Goal: Task Accomplishment & Management: Manage account settings

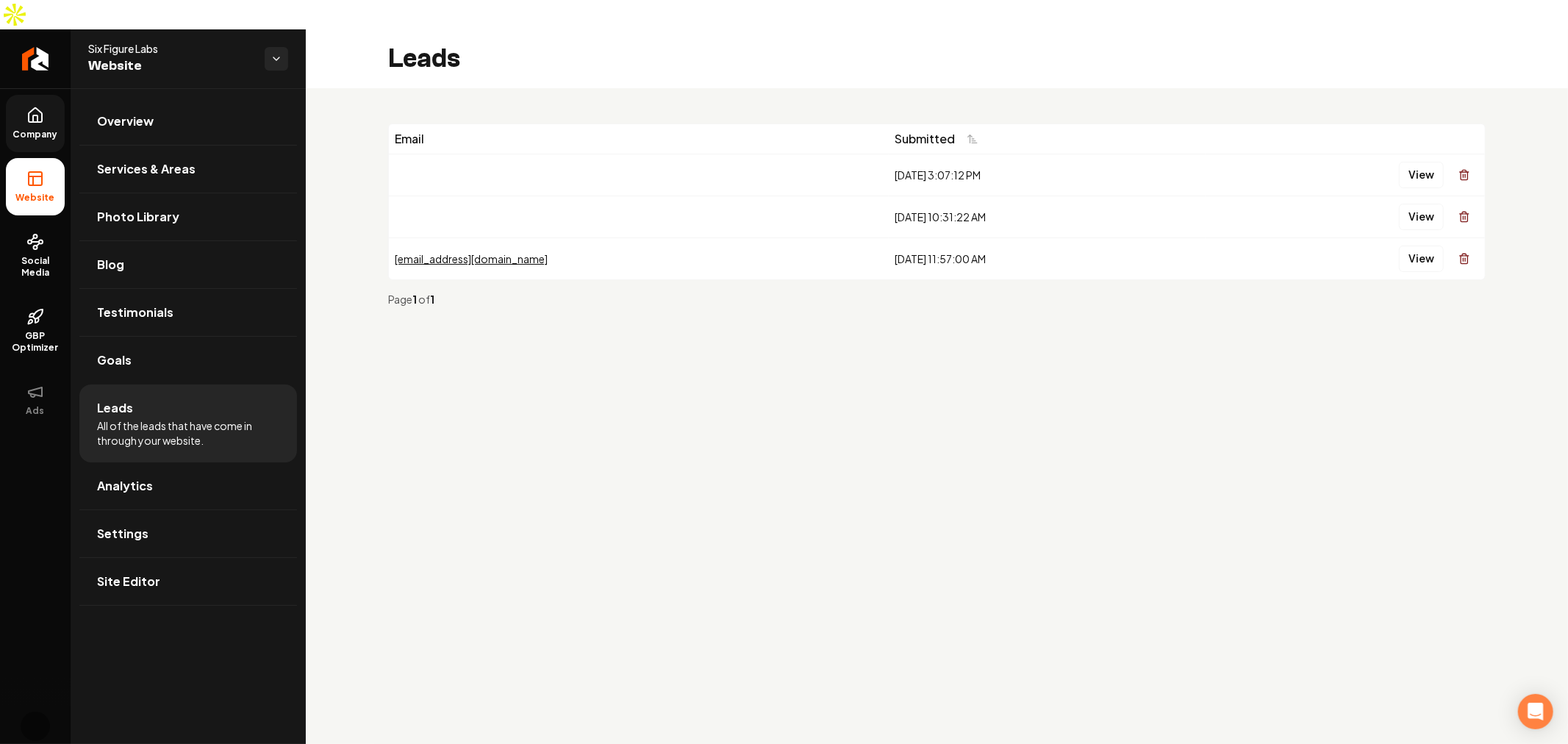
click at [33, 129] on span "Company" at bounding box center [36, 134] width 57 height 12
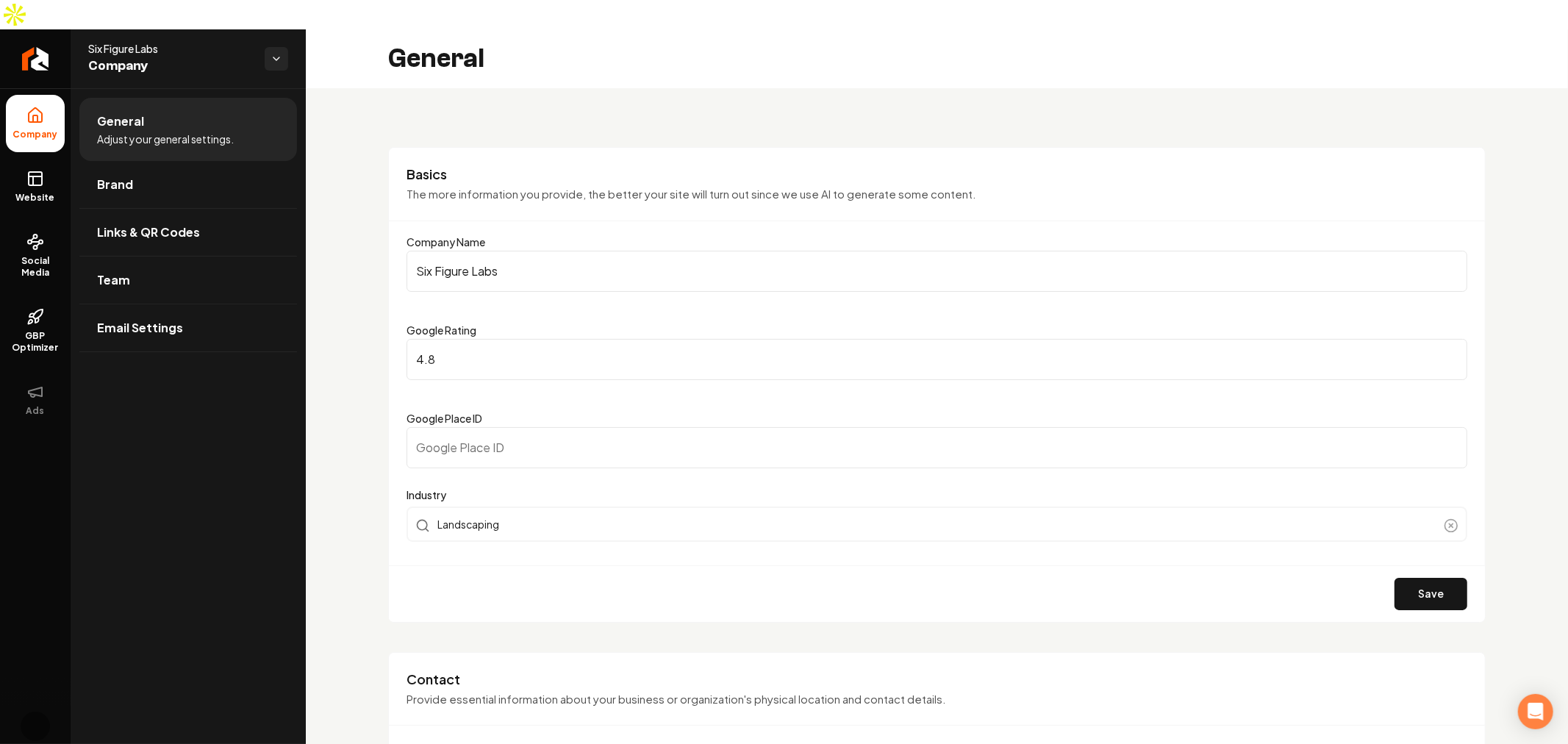
click at [1515, 34] on div "General" at bounding box center [936, 58] width 1262 height 58
click at [186, 163] on link "Brand" at bounding box center [188, 185] width 218 height 47
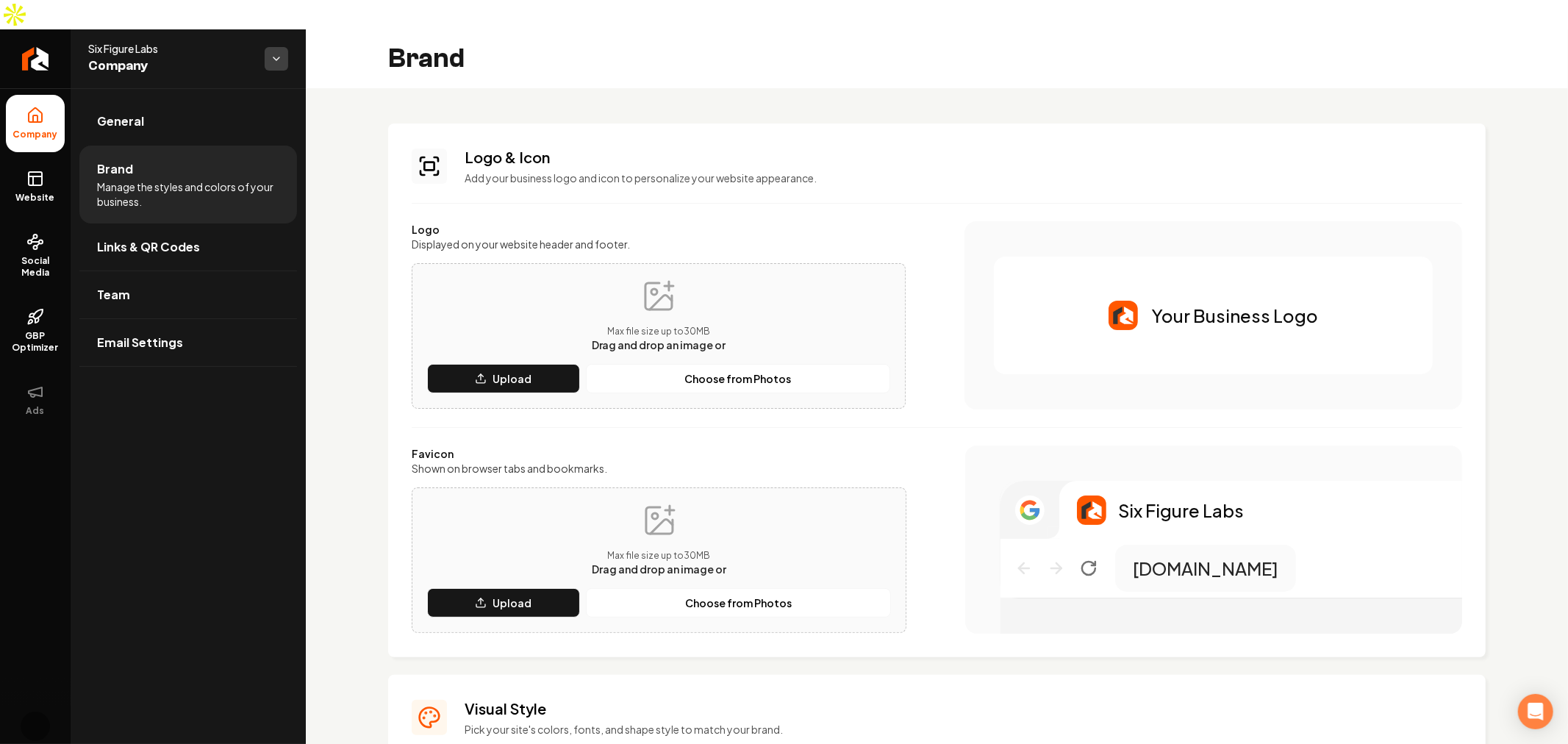
click at [277, 33] on html "Company Website Social Media GBP Optimizer Ads Account Six Figure Labs Company …" at bounding box center [784, 372] width 1568 height 744
click at [880, 58] on html "Company Website Social Media GBP Optimizer Ads Account Six Figure Labs Company …" at bounding box center [784, 372] width 1568 height 744
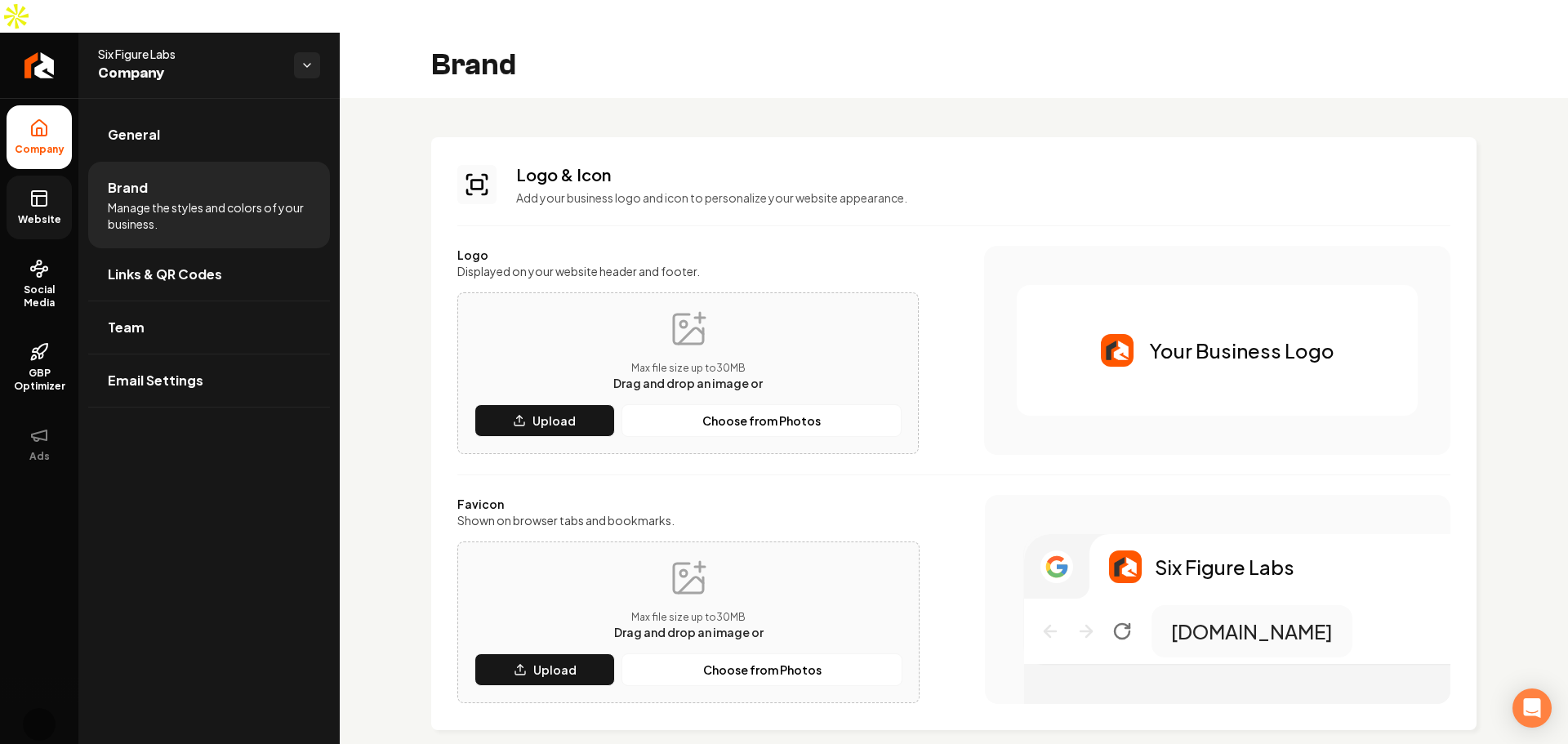
click at [30, 188] on icon at bounding box center [39, 198] width 19 height 19
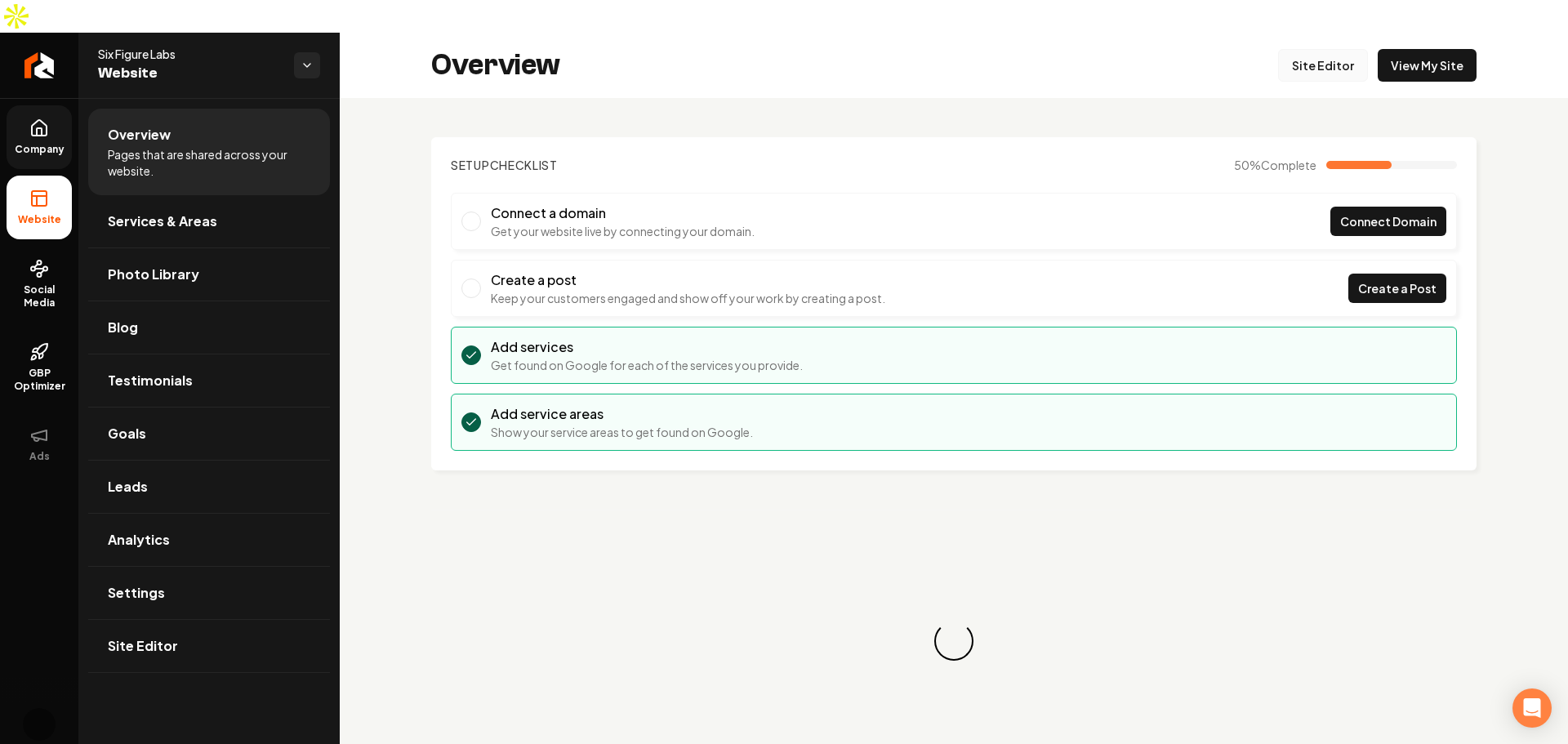
click at [1308, 49] on link "Site Editor" at bounding box center [1322, 65] width 90 height 32
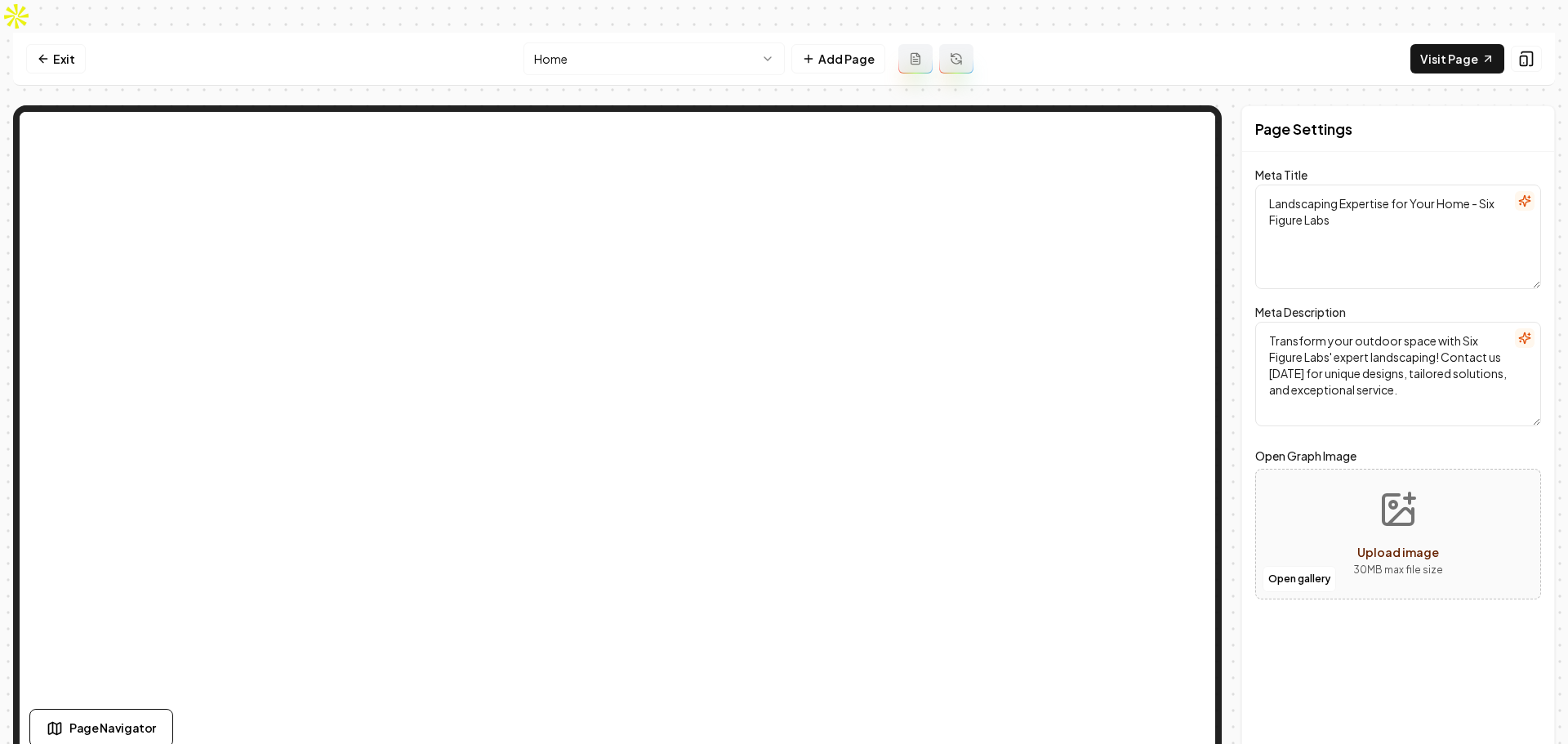
click at [1420, 364] on textarea "Transform your outdoor space with Six Figure Labs' expert landscaping! Contact …" at bounding box center [1398, 374] width 286 height 105
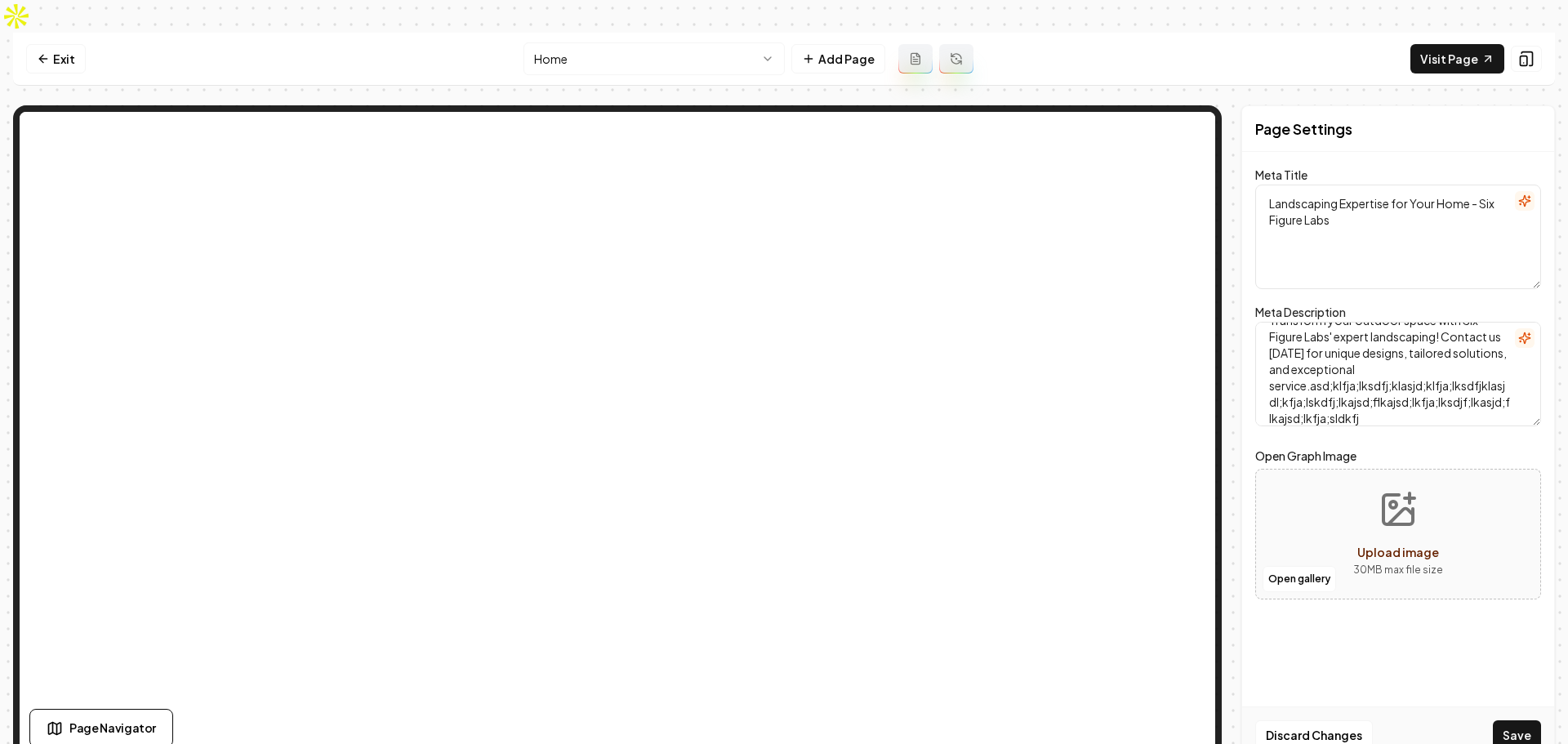
type textarea "Transform your outdoor space with Six Figure Labs' expert landscaping! Contact …"
click at [1339, 200] on textarea "Landscaping Expertise for Your Home - Six Figure Labs" at bounding box center [1398, 237] width 286 height 105
click at [1389, 204] on textarea "Landscaping Expertise for Your Home - Six Figure Labs" at bounding box center [1398, 237] width 286 height 105
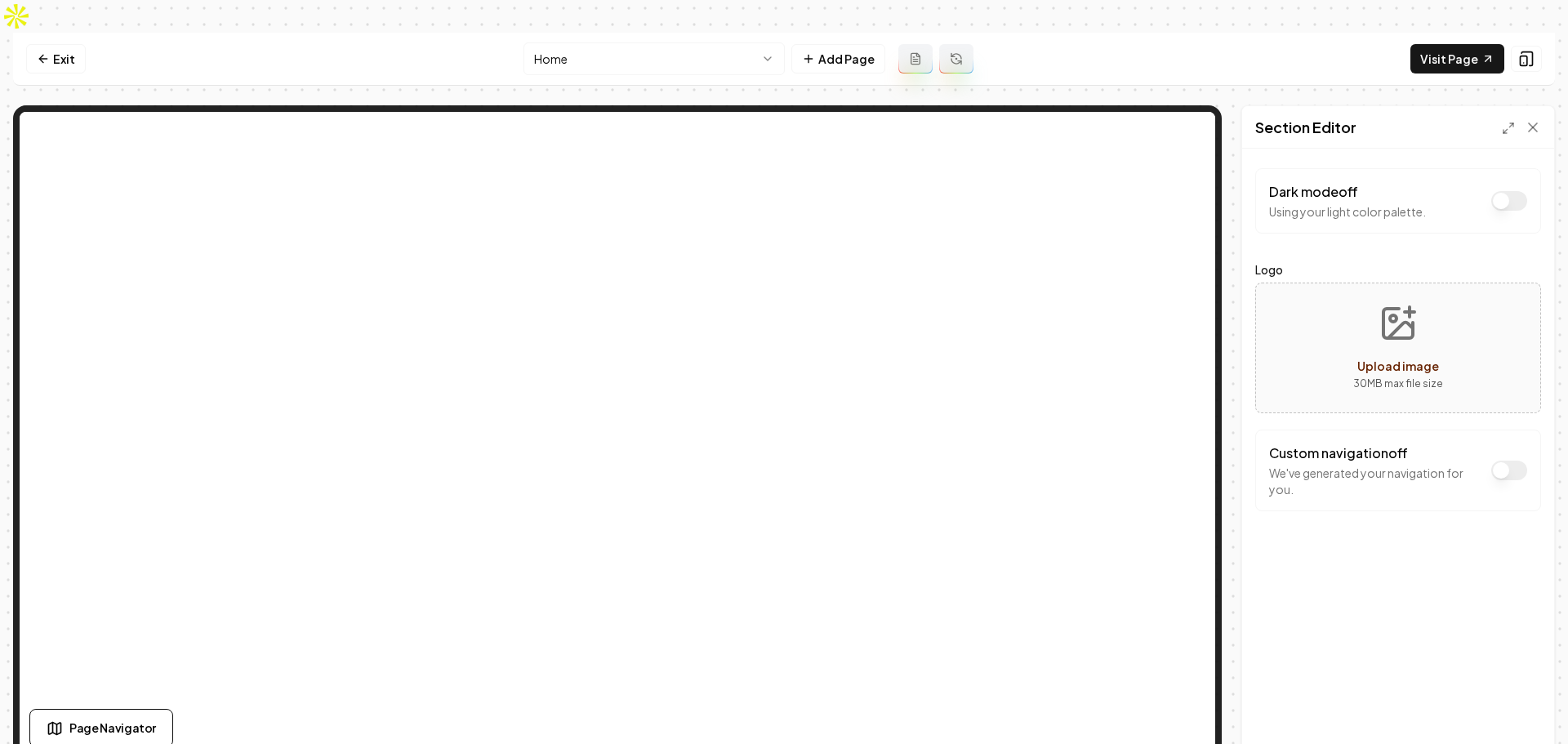
click at [1178, 32] on nav "Exit Home Add Page Visit Page" at bounding box center [784, 58] width 1542 height 53
